Goal: Information Seeking & Learning: Learn about a topic

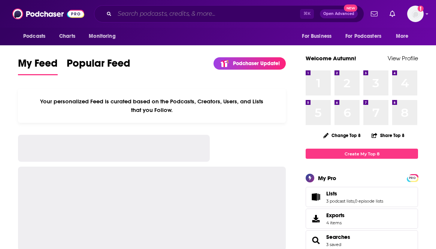
click at [194, 15] on input "Search podcasts, credits, & more..." at bounding box center [207, 14] width 185 height 12
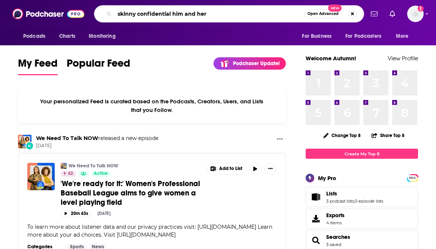
type input "skinny confidential him and her"
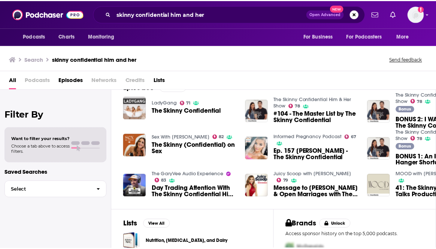
scroll to position [64, 0]
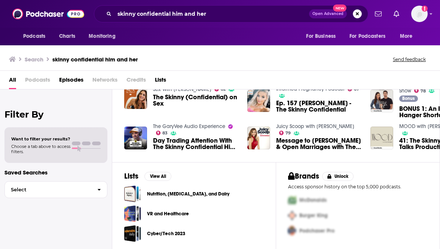
click at [46, 81] on span "Podcasts" at bounding box center [37, 81] width 25 height 15
click at [38, 84] on span "Podcasts" at bounding box center [37, 81] width 25 height 15
click at [144, 12] on input "skinny confidential him and her" at bounding box center [212, 14] width 195 height 12
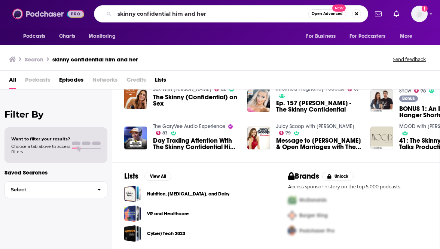
click at [41, 17] on img at bounding box center [48, 14] width 72 height 14
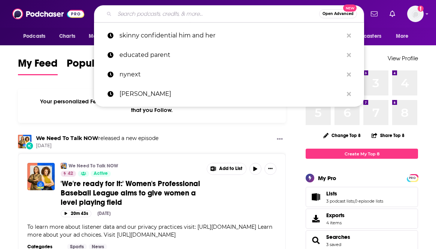
click at [144, 12] on input "Search podcasts, credits, & more..." at bounding box center [217, 14] width 204 height 12
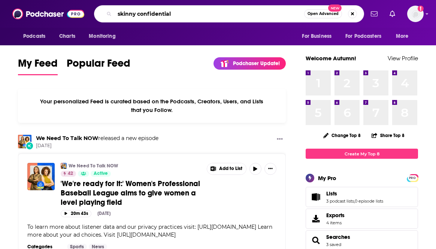
type input "skinny confidential"
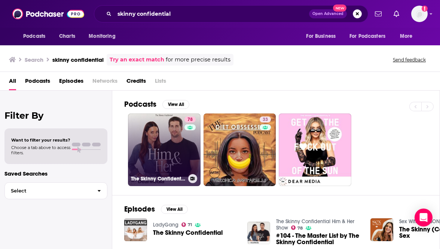
click at [172, 146] on link "78 The Skinny Confidential Him & Her Show" at bounding box center [164, 149] width 73 height 73
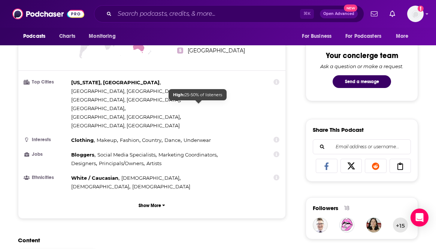
scroll to position [407, 0]
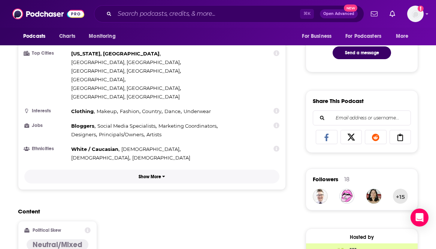
click at [161, 174] on p "Show More" at bounding box center [150, 176] width 22 height 5
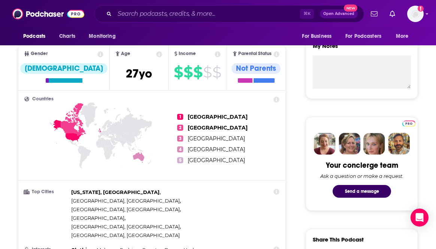
click at [0, 0] on p "Reach & Audience" at bounding box center [0, 0] width 0 height 0
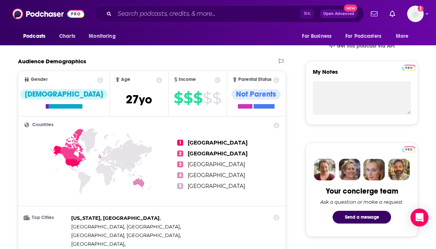
scroll to position [233, 0]
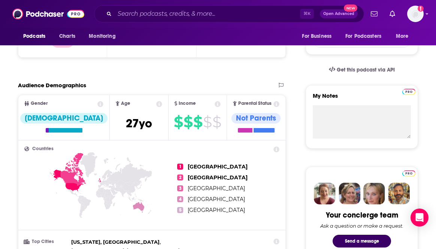
scroll to position [234, 0]
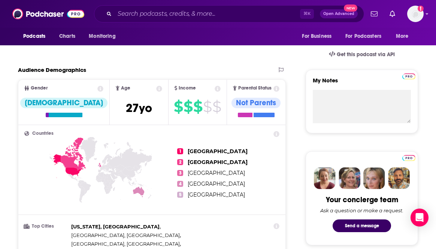
click at [183, 152] on span "1" at bounding box center [180, 151] width 6 height 6
